Goal: Transaction & Acquisition: Subscribe to service/newsletter

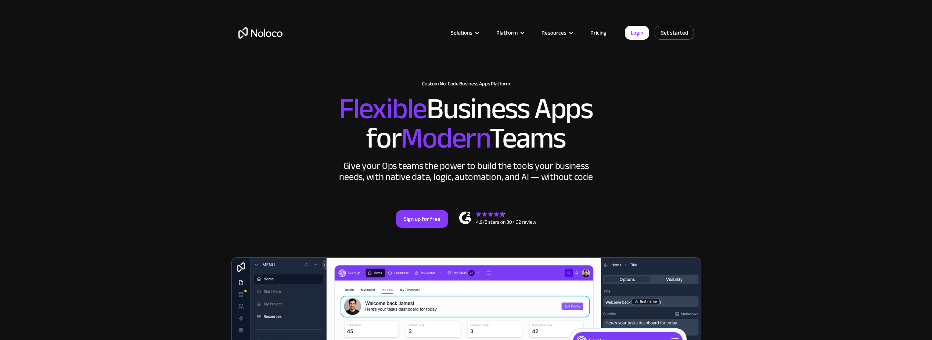
click at [676, 37] on link "Get started" at bounding box center [674, 33] width 39 height 14
click at [606, 27] on div "Solutions Use Cases Business Types Project Management Keep track of customers, …" at bounding box center [466, 39] width 470 height 43
click at [603, 29] on link "Pricing" at bounding box center [598, 33] width 35 height 10
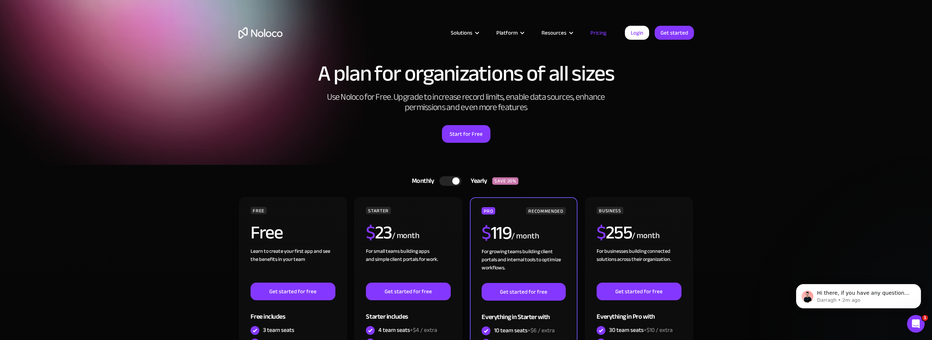
click at [456, 181] on div at bounding box center [455, 180] width 7 height 7
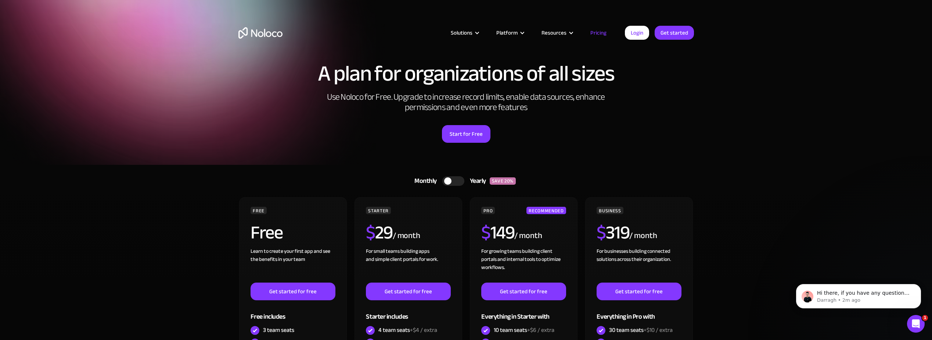
click at [454, 179] on div at bounding box center [453, 181] width 22 height 10
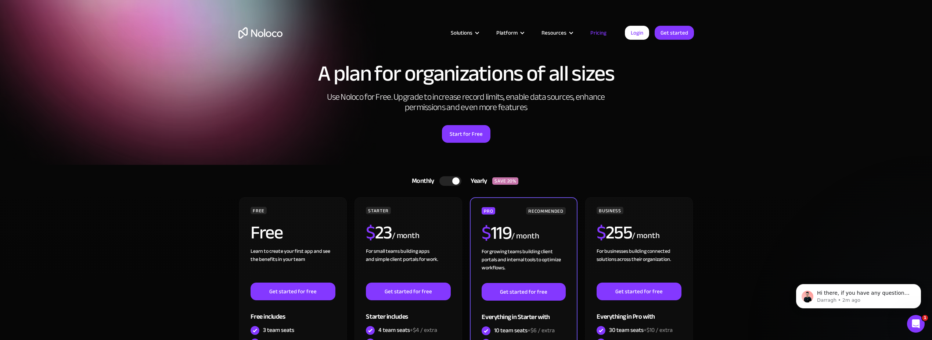
click at [454, 179] on div at bounding box center [455, 180] width 7 height 7
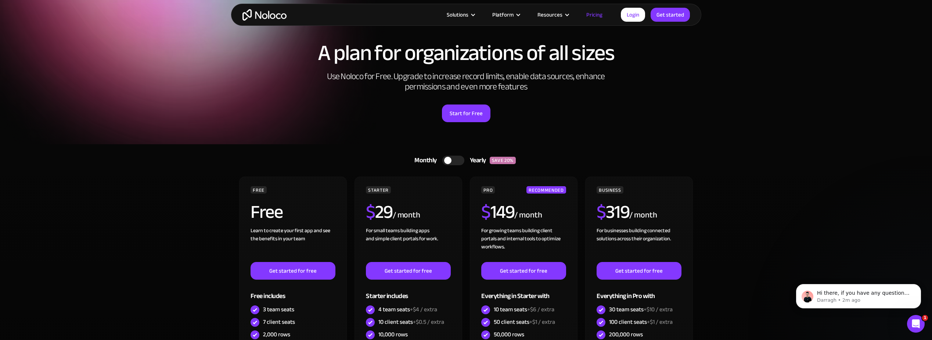
scroll to position [73, 0]
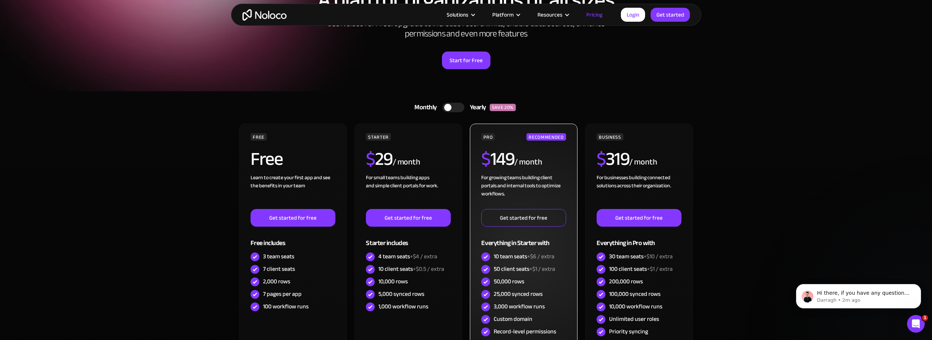
click at [514, 215] on link "Get started for free" at bounding box center [523, 218] width 85 height 18
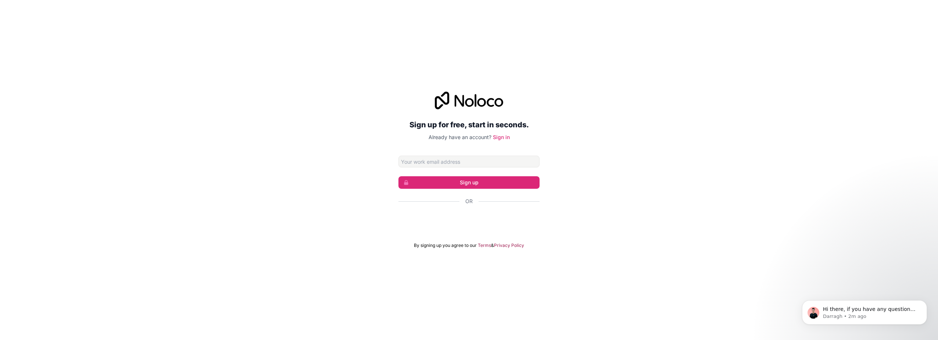
click at [450, 157] on input "Email address" at bounding box center [468, 161] width 141 height 12
type input "phil@ylme.co.uk"
click at [452, 184] on button "Sign up" at bounding box center [468, 182] width 141 height 12
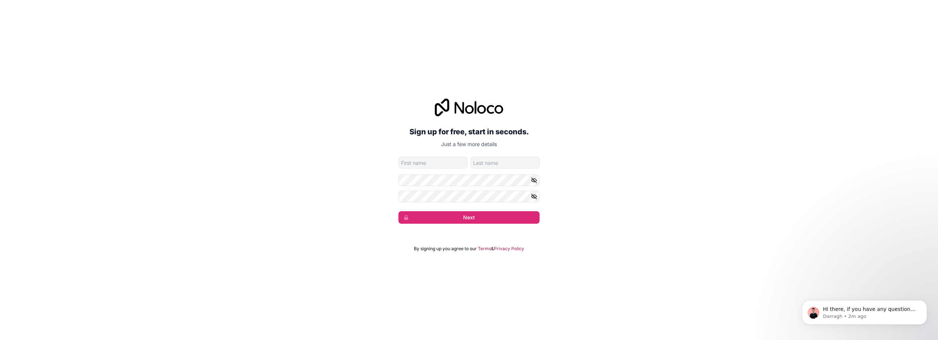
click at [443, 165] on input "given-name" at bounding box center [432, 163] width 69 height 12
type input "Philip"
type input "McLeod"
click at [453, 216] on button "Next" at bounding box center [468, 217] width 141 height 12
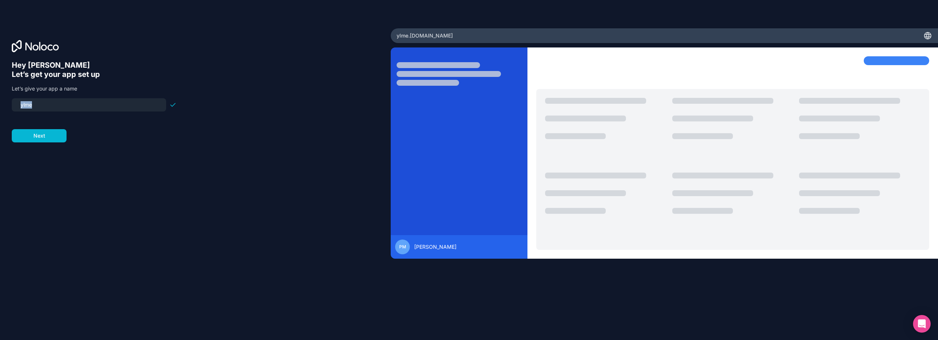
drag, startPoint x: 43, startPoint y: 112, endPoint x: 40, endPoint y: 106, distance: 6.1
click at [41, 108] on form "ylme Next" at bounding box center [94, 120] width 165 height 44
drag, startPoint x: 40, startPoint y: 106, endPoint x: 0, endPoint y: 101, distance: 40.7
click at [0, 102] on html "Hey Philip 👋 Let’s get your app set up Let’s give your app a name ylme Next ylm…" at bounding box center [469, 170] width 938 height 340
click at [23, 106] on input "advizo" at bounding box center [89, 105] width 146 height 10
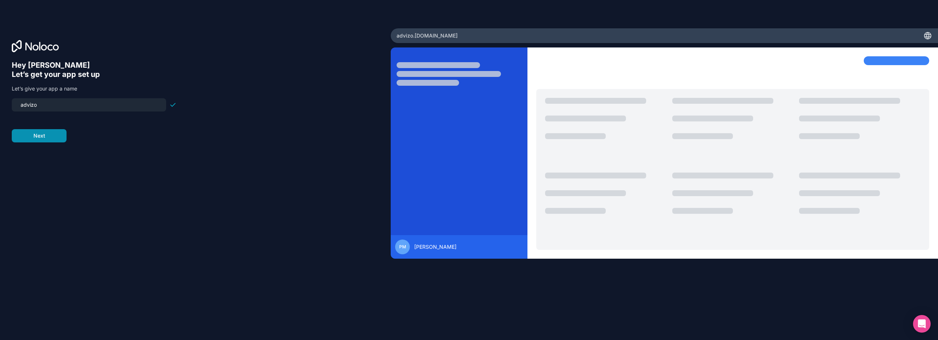
type input "advizo"
click at [56, 136] on button "Next" at bounding box center [39, 135] width 55 height 13
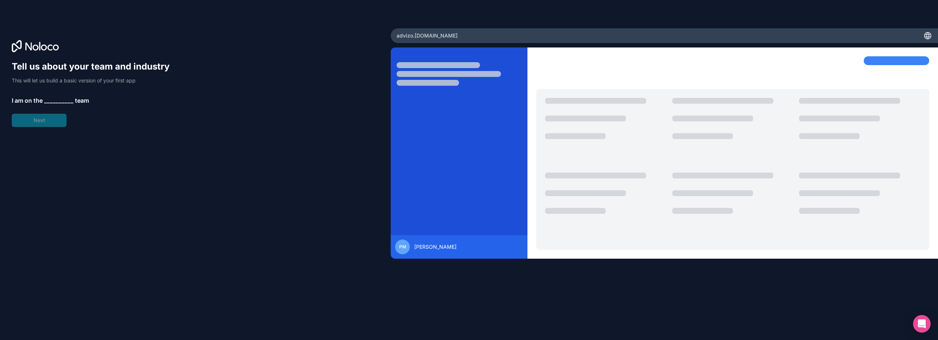
click at [60, 97] on span "__________" at bounding box center [58, 100] width 29 height 9
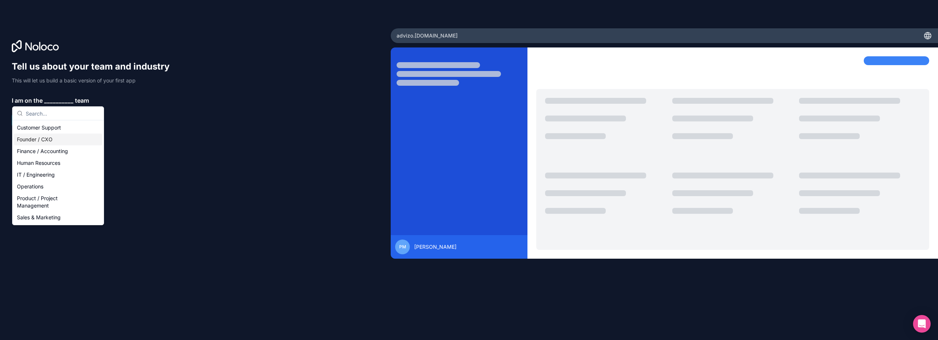
click at [41, 137] on div "Founder / CXO" at bounding box center [58, 139] width 88 height 12
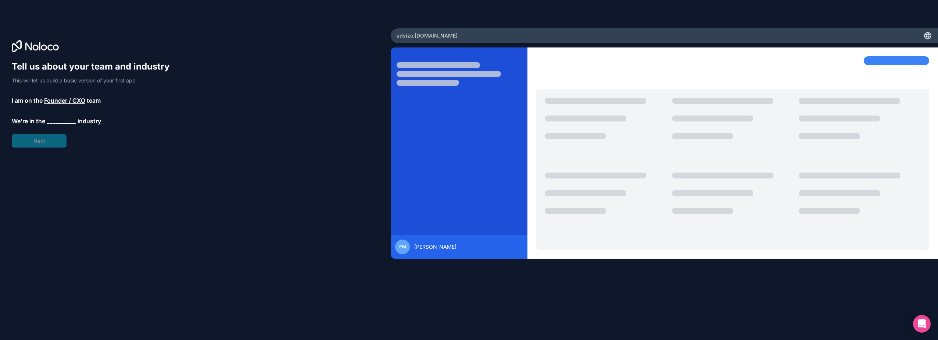
click at [54, 123] on span "__________" at bounding box center [61, 120] width 29 height 9
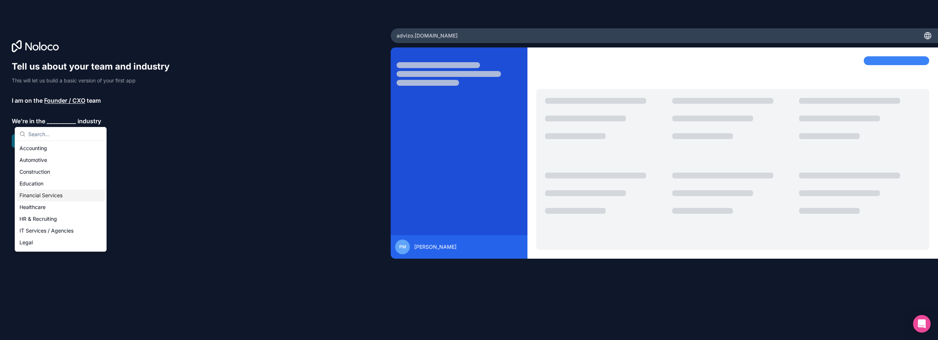
click at [42, 193] on div "Financial Services" at bounding box center [61, 195] width 88 height 12
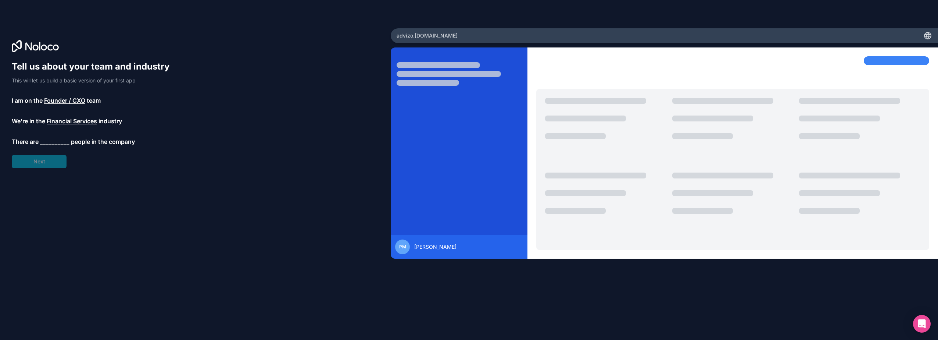
click at [49, 143] on span "__________" at bounding box center [54, 141] width 29 height 9
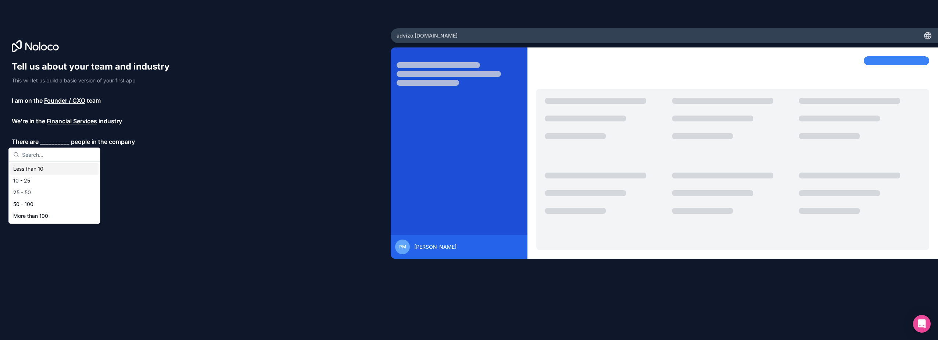
click at [40, 169] on div "Less than 10" at bounding box center [54, 169] width 88 height 12
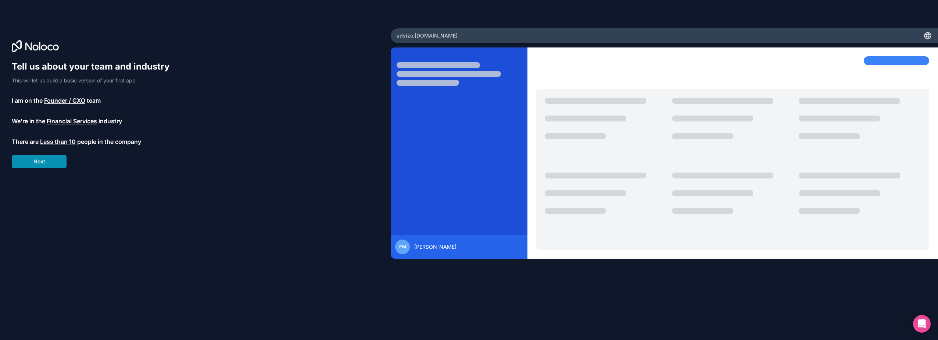
click at [43, 162] on button "Next" at bounding box center [39, 161] width 55 height 13
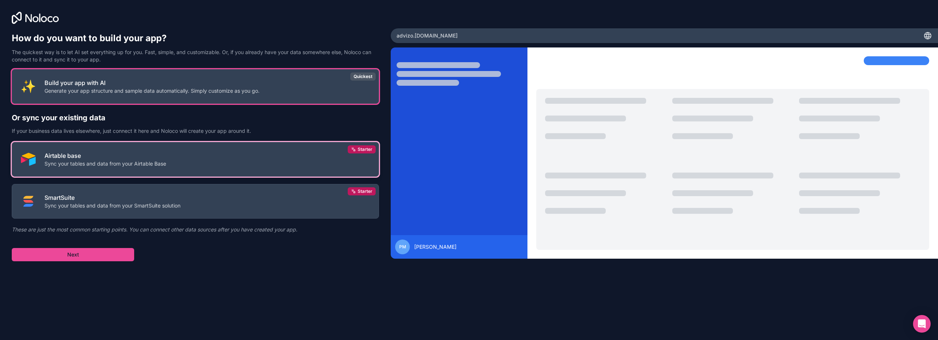
click at [198, 156] on button "Airtable base Sync your tables and data from your Airtable Base Starter" at bounding box center [195, 159] width 367 height 35
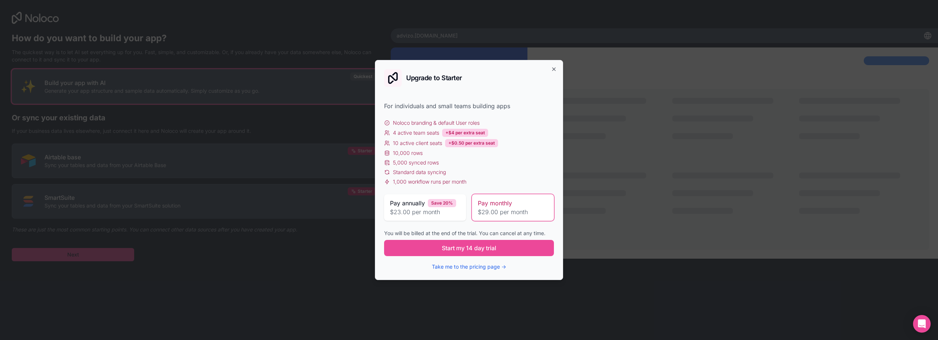
click at [489, 204] on span "Pay monthly" at bounding box center [495, 202] width 34 height 9
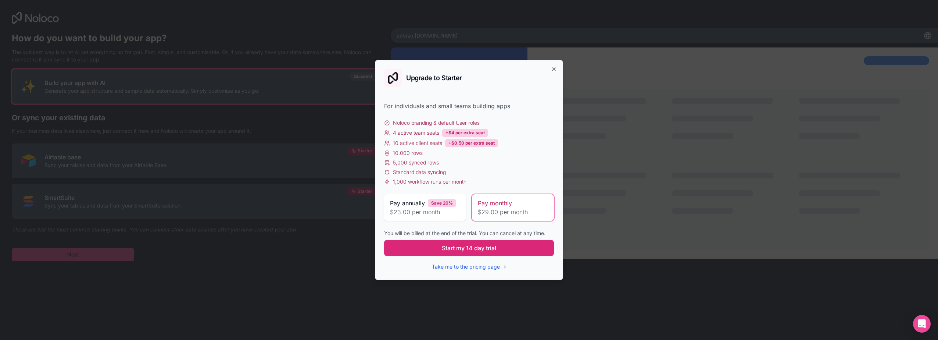
click at [473, 246] on span "Start my 14 day trial" at bounding box center [469, 247] width 54 height 9
